Goal: Contribute content

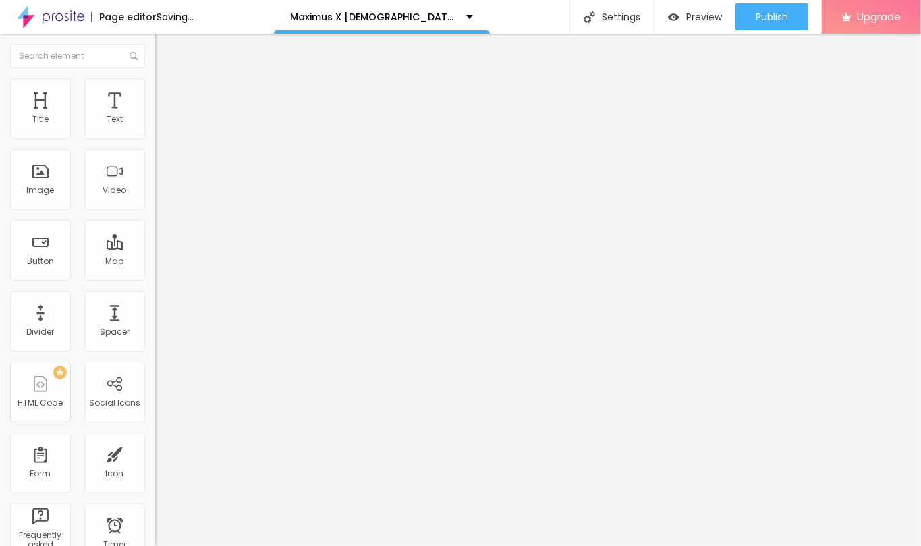
click at [155, 97] on ul "Content Style Advanced" at bounding box center [232, 85] width 155 height 40
click at [167, 93] on span "Style" at bounding box center [177, 87] width 20 height 11
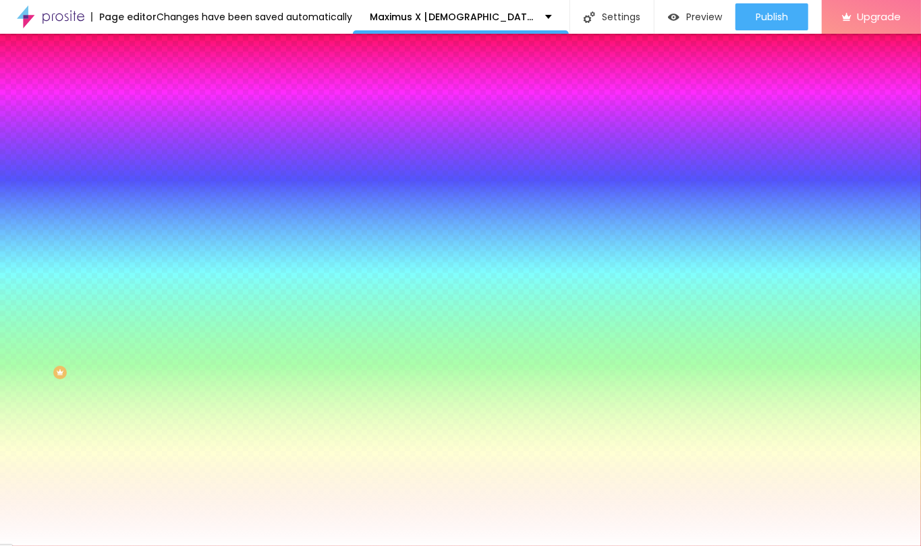
click at [155, 124] on span "Change image" at bounding box center [191, 118] width 72 height 11
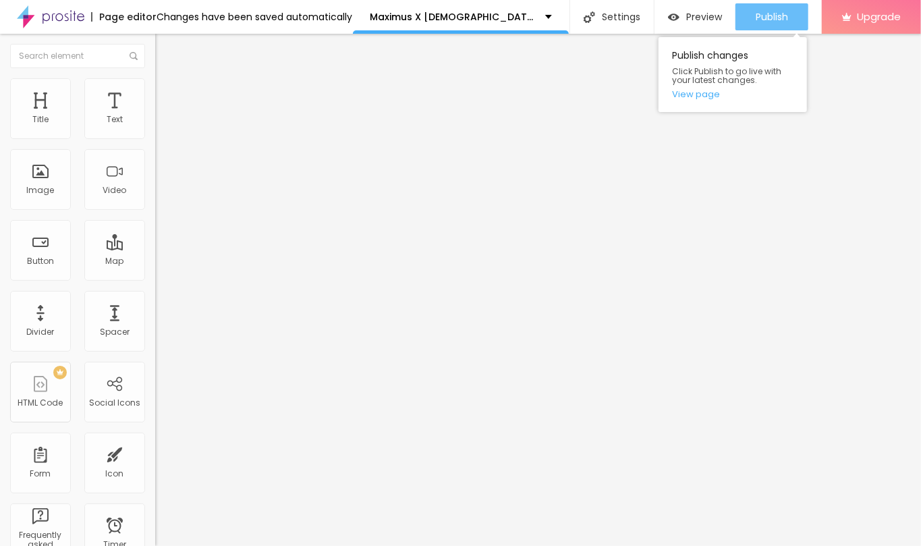
click at [756, 25] on div "Publish" at bounding box center [772, 16] width 32 height 27
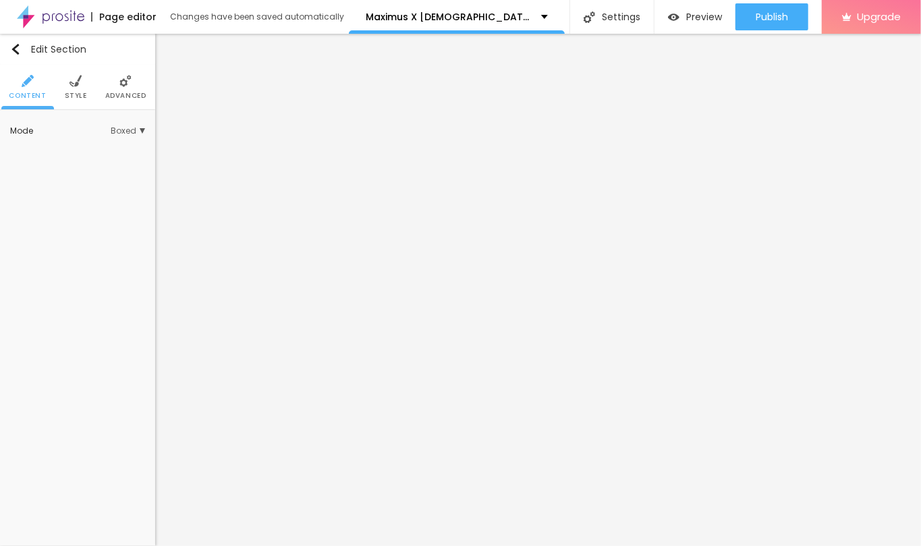
click at [66, 87] on li "Style" at bounding box center [76, 87] width 22 height 45
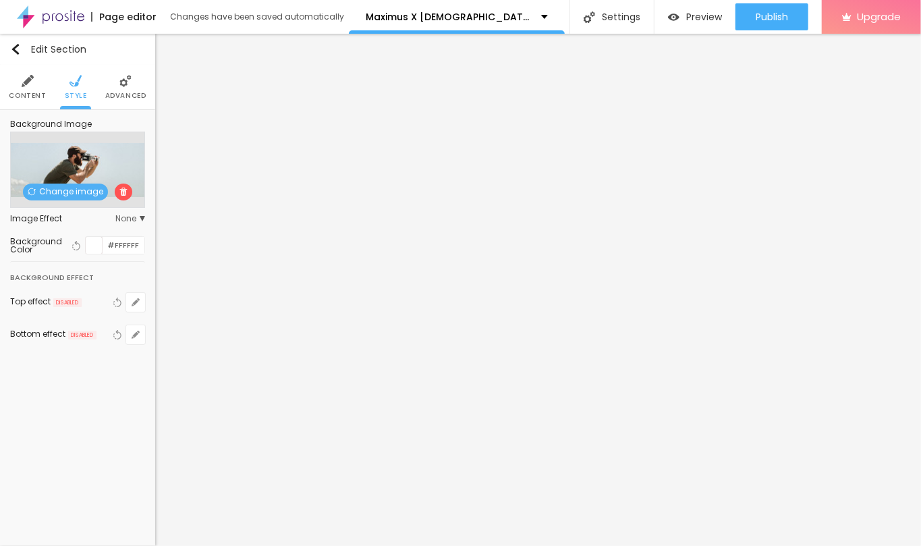
click at [84, 190] on span "Change image" at bounding box center [65, 192] width 85 height 17
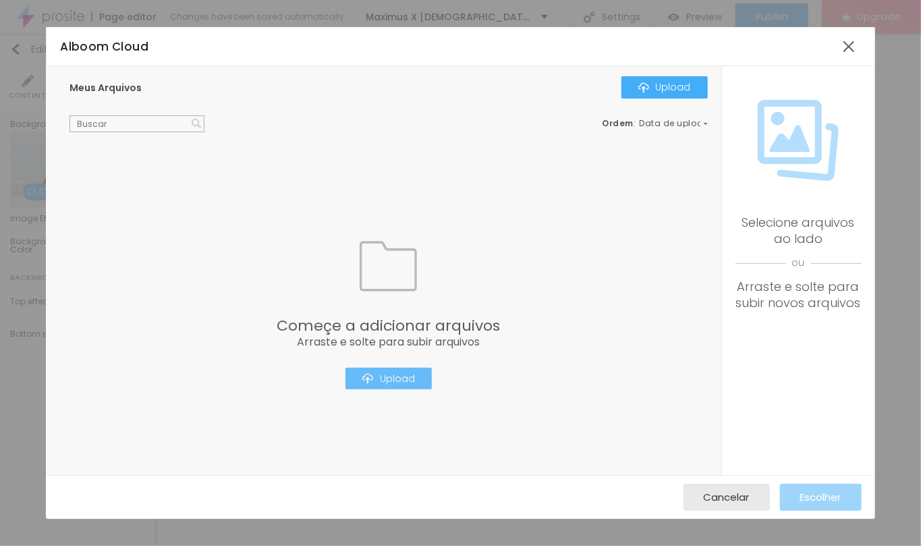
click at [401, 381] on div "Upload" at bounding box center [388, 378] width 53 height 11
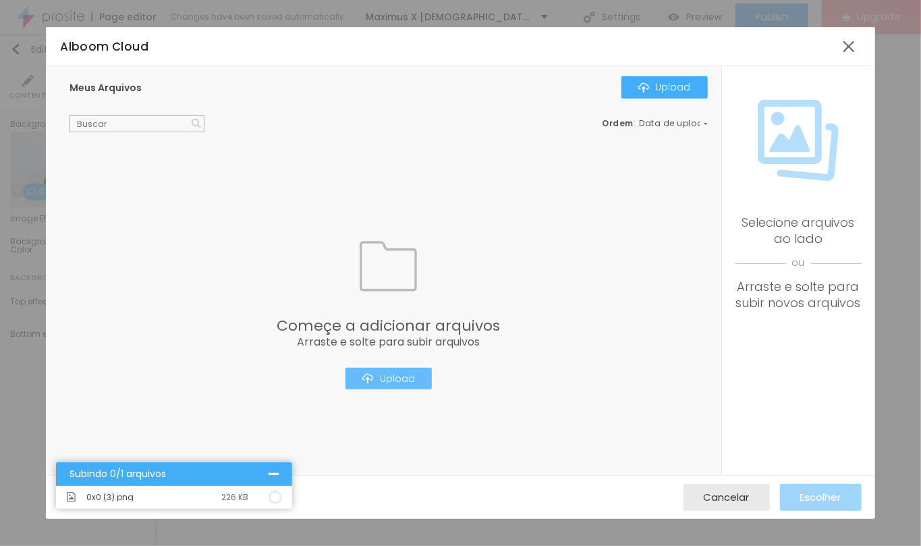
click at [378, 376] on div "Upload" at bounding box center [388, 378] width 53 height 11
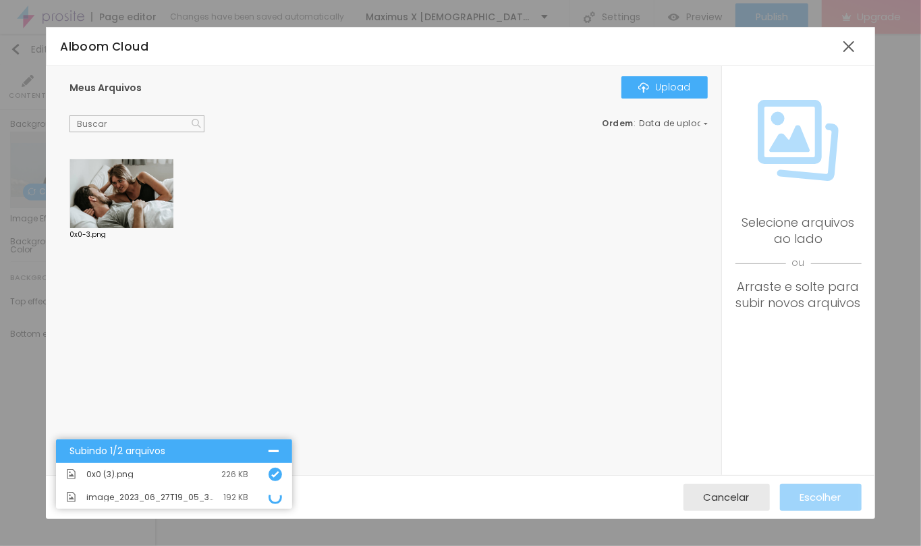
click at [670, 70] on div "Meus Arquivos Upload Ordem : Data de upload 0x0-3.png" at bounding box center [383, 270] width 675 height 408
click at [665, 85] on div "Upload" at bounding box center [664, 87] width 53 height 11
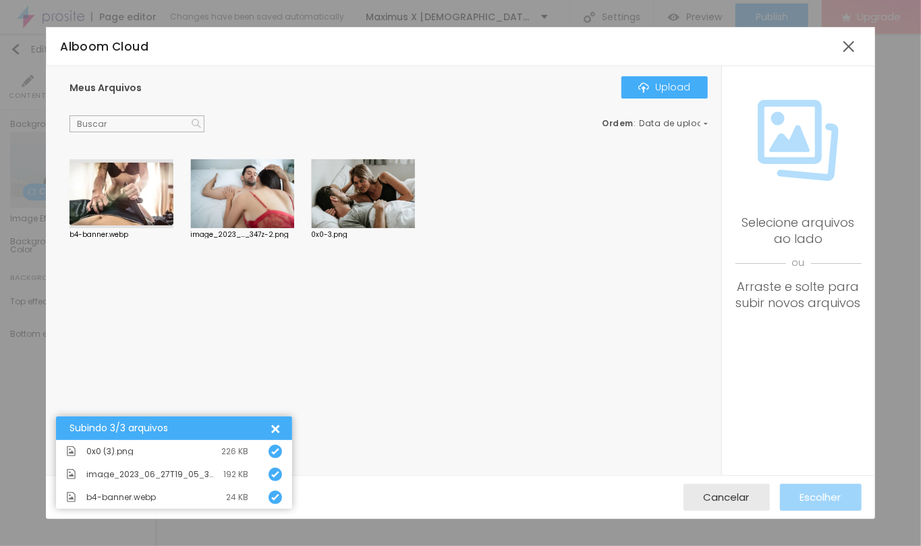
click at [246, 197] on div at bounding box center [242, 193] width 104 height 69
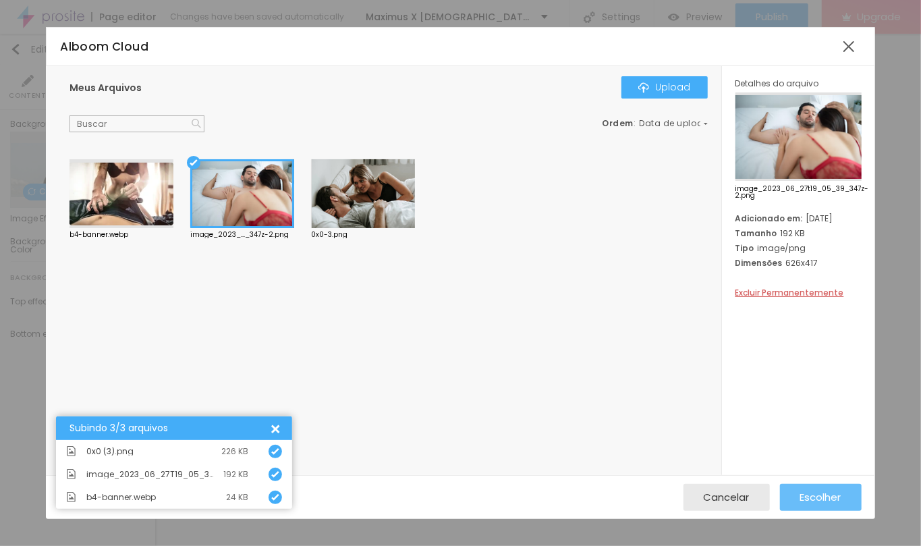
click at [826, 494] on span "Escolher" at bounding box center [820, 496] width 41 height 11
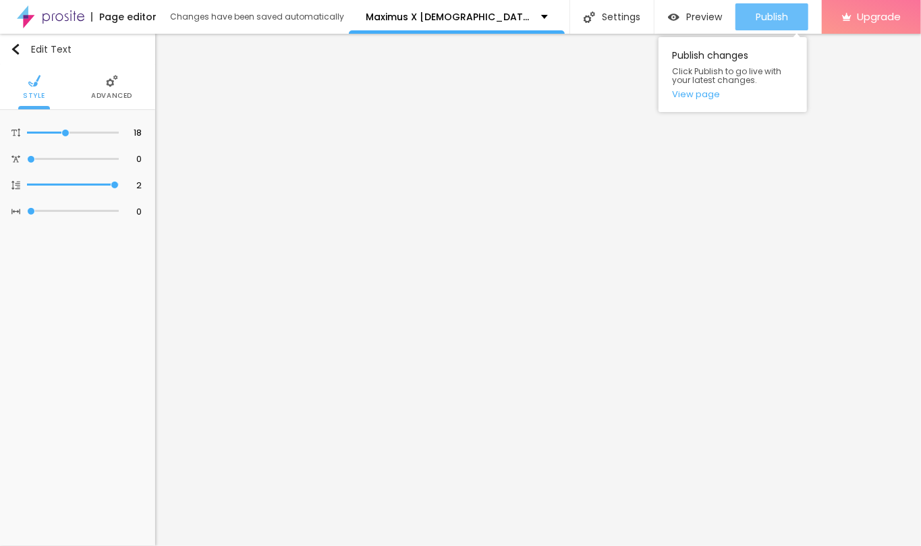
click at [783, 13] on span "Publish" at bounding box center [772, 16] width 32 height 11
